Goal: Information Seeking & Learning: Learn about a topic

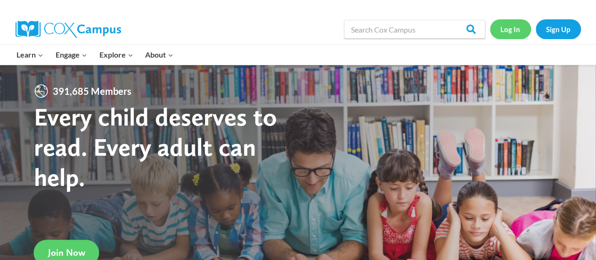
click at [510, 28] on link "Log In" at bounding box center [510, 28] width 41 height 19
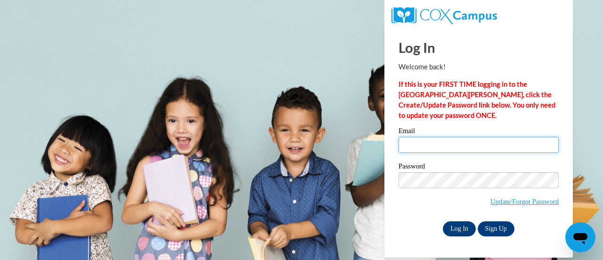
type input "ckinshaw@highlandschools.org"
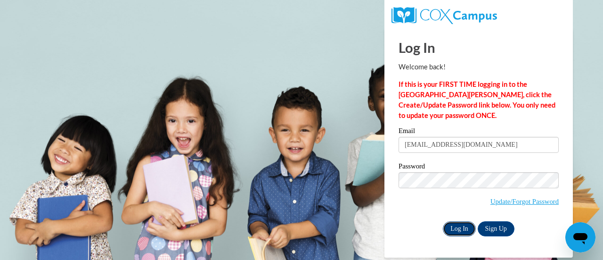
click at [464, 227] on input "Log In" at bounding box center [459, 228] width 33 height 15
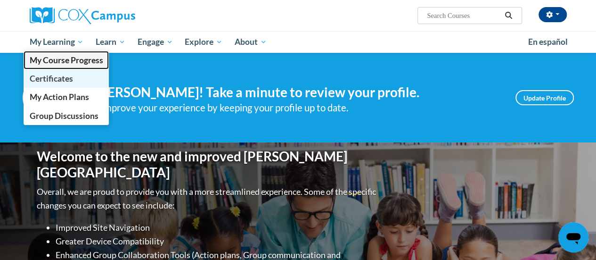
drag, startPoint x: 55, startPoint y: 59, endPoint x: 90, endPoint y: 75, distance: 38.8
click at [55, 59] on span "My Course Progress" at bounding box center [66, 60] width 74 height 10
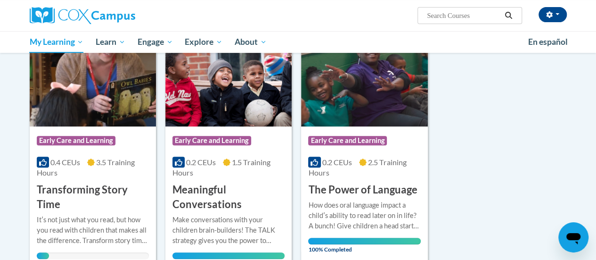
scroll to position [94, 0]
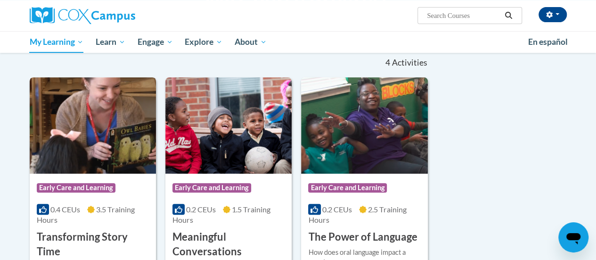
click at [75, 151] on img at bounding box center [93, 125] width 126 height 96
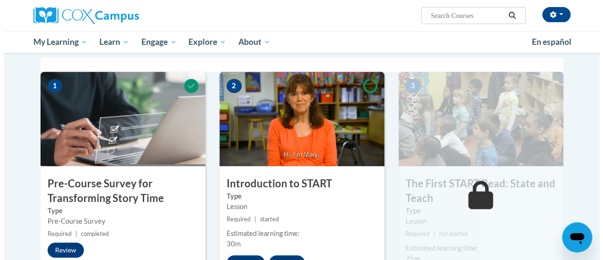
scroll to position [283, 0]
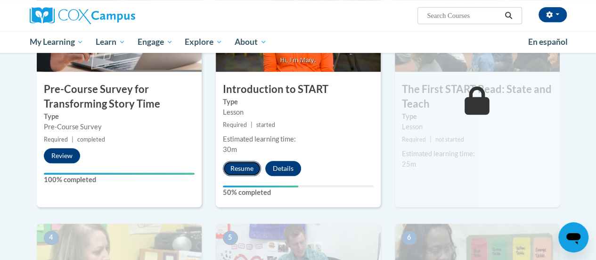
click at [250, 164] on button "Resume" at bounding box center [242, 168] width 38 height 15
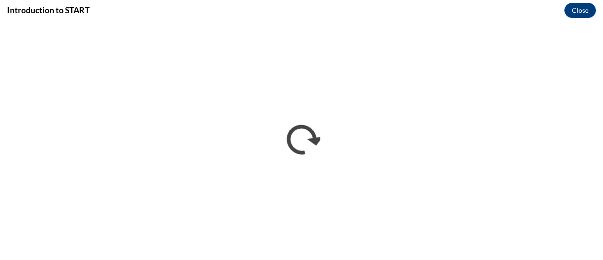
scroll to position [0, 0]
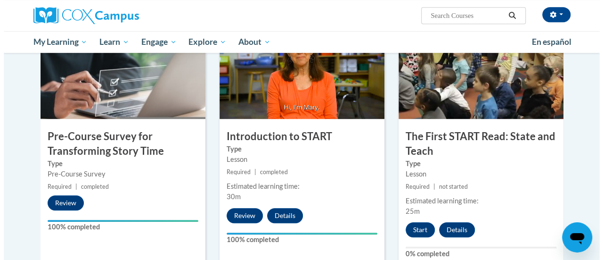
scroll to position [283, 0]
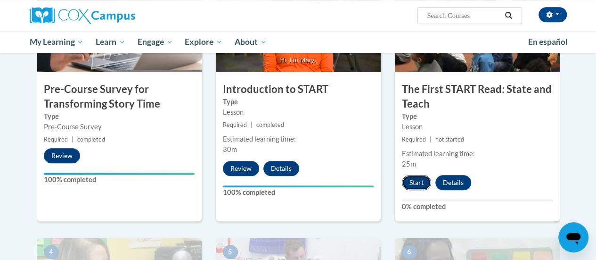
click at [413, 181] on button "Start" at bounding box center [416, 182] width 29 height 15
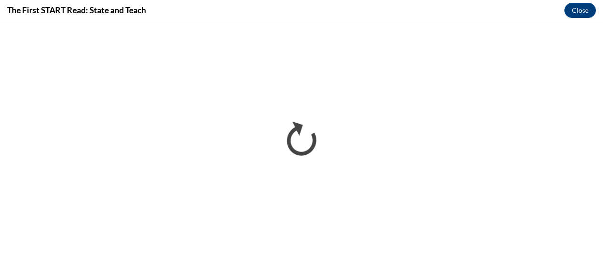
scroll to position [0, 0]
